Goal: Information Seeking & Learning: Learn about a topic

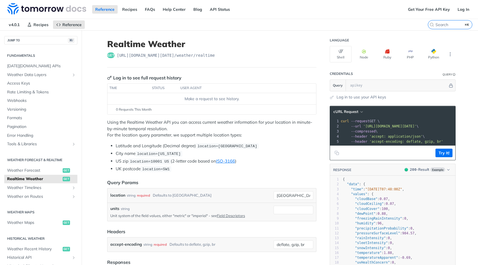
scroll to position [102, 0]
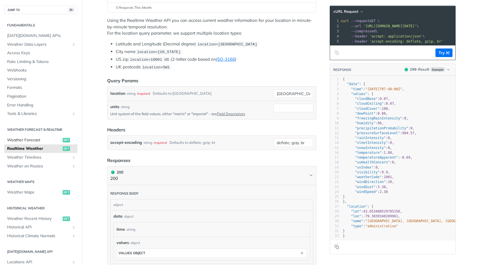
click at [37, 139] on span "Weather Forecast" at bounding box center [34, 140] width 54 height 6
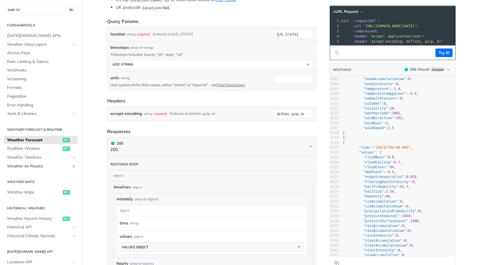
click at [25, 166] on span "Weather on Routes" at bounding box center [38, 166] width 63 height 6
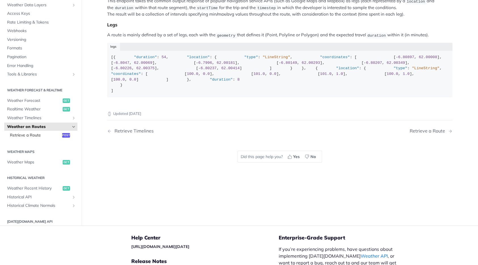
click at [33, 138] on span "Retrieve a Route" at bounding box center [35, 135] width 51 height 6
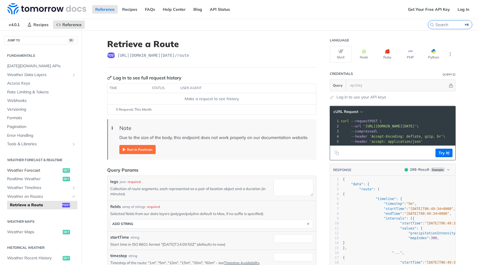
click at [30, 167] on span "Weather Forecast" at bounding box center [34, 170] width 54 height 6
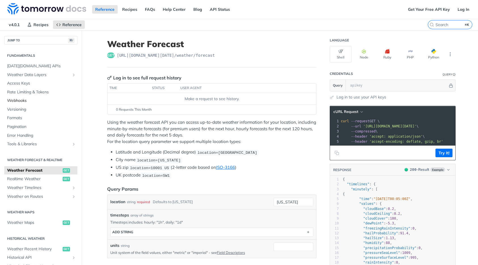
click at [23, 101] on span "Webhooks" at bounding box center [41, 101] width 69 height 6
